Goal: Use online tool/utility

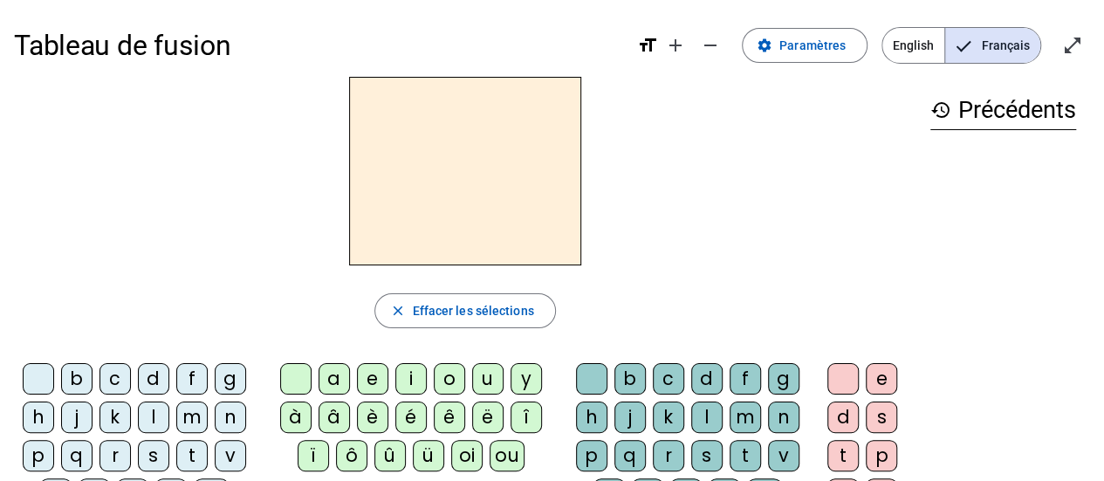
click at [151, 380] on div "d" at bounding box center [153, 378] width 31 height 31
click at [485, 381] on div "u" at bounding box center [487, 378] width 31 height 31
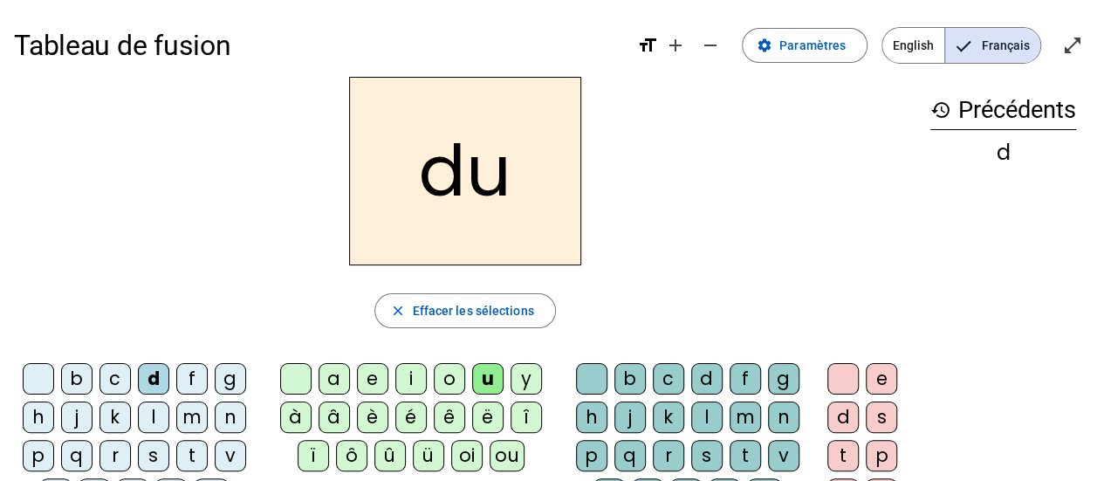
click at [197, 448] on div "t" at bounding box center [191, 455] width 31 height 31
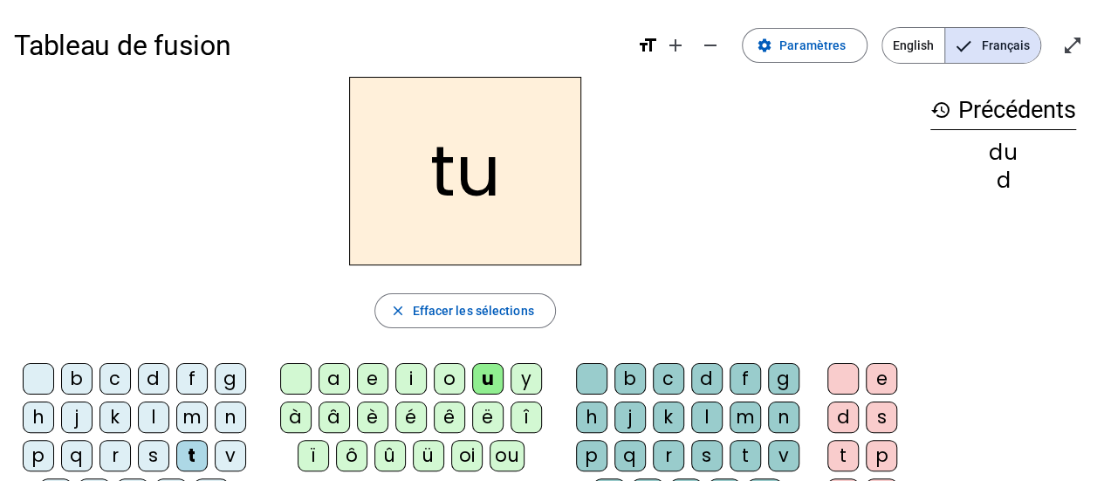
click at [330, 386] on div "a" at bounding box center [334, 378] width 31 height 31
click at [368, 383] on div "e" at bounding box center [372, 378] width 31 height 31
click at [155, 371] on div "d" at bounding box center [153, 378] width 31 height 31
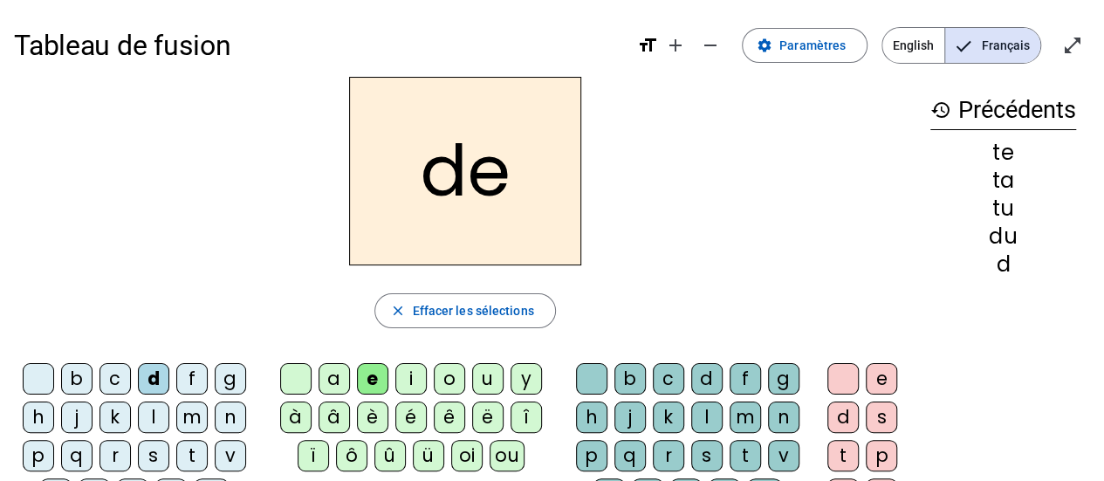
click at [155, 371] on div "d" at bounding box center [153, 378] width 31 height 31
click at [79, 418] on div "j" at bounding box center [76, 417] width 31 height 31
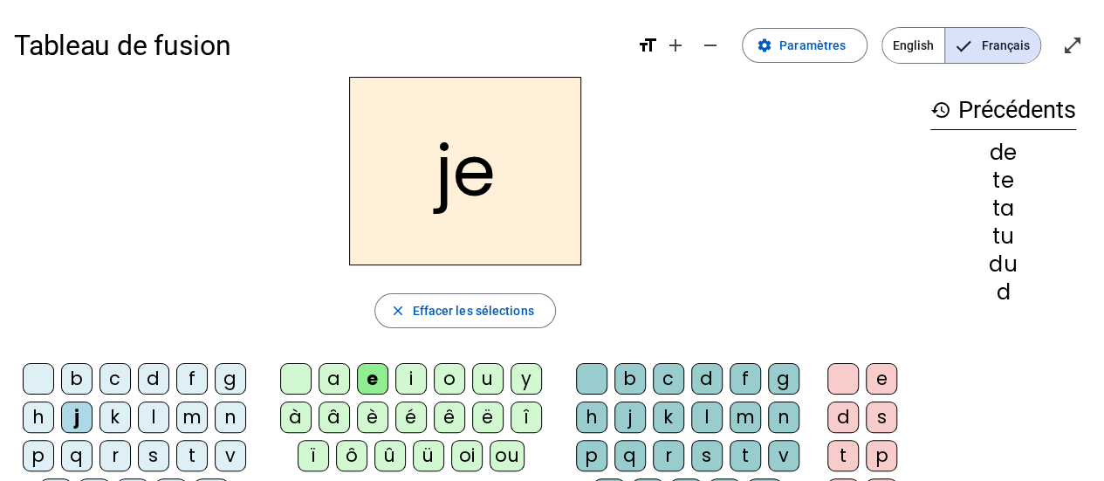
click at [192, 417] on div "m" at bounding box center [191, 417] width 31 height 31
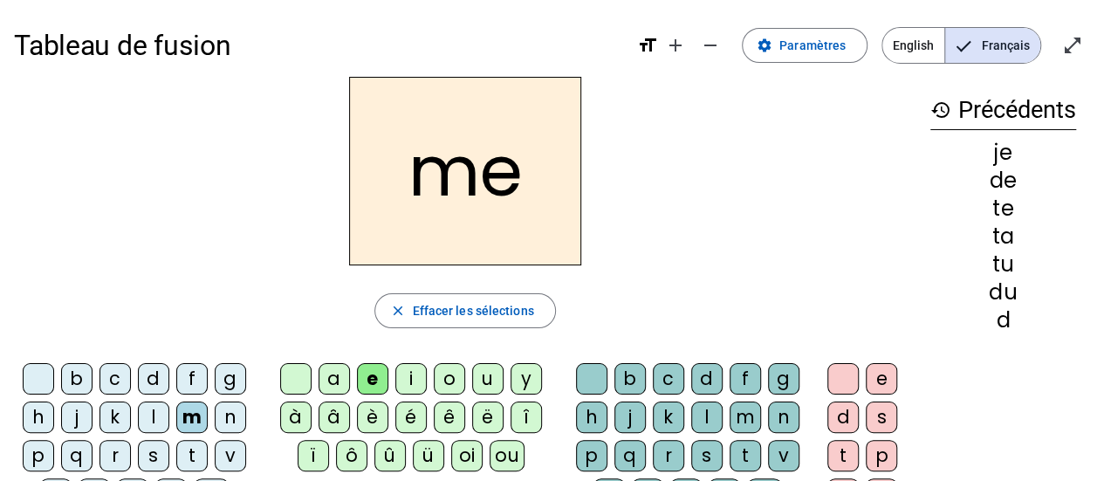
click at [339, 377] on div "a" at bounding box center [334, 378] width 31 height 31
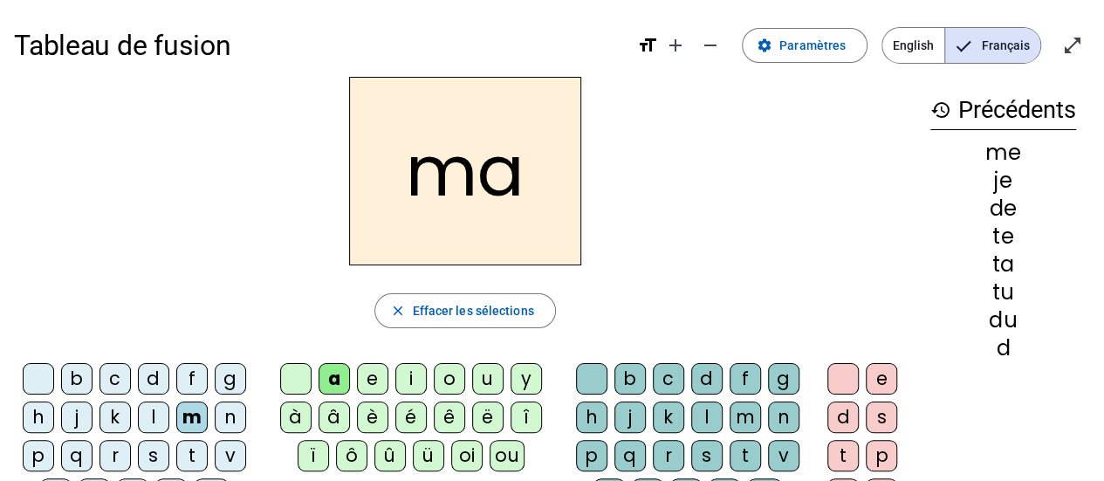
click at [707, 419] on div "l" at bounding box center [706, 417] width 31 height 31
